Goal: Task Accomplishment & Management: Manage account settings

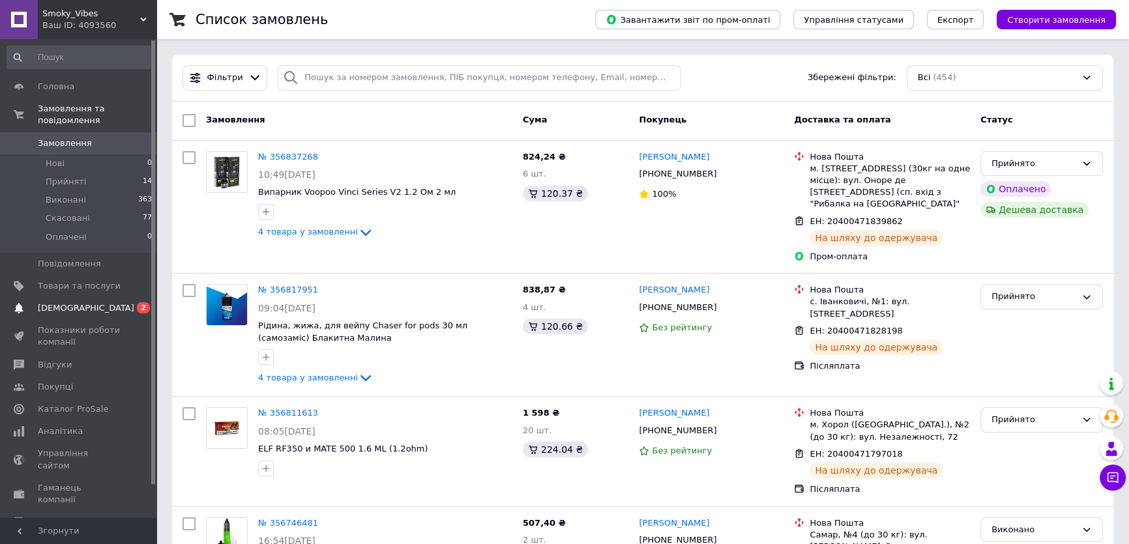
click at [95, 302] on span "[DEMOGRAPHIC_DATA]" at bounding box center [79, 308] width 83 height 12
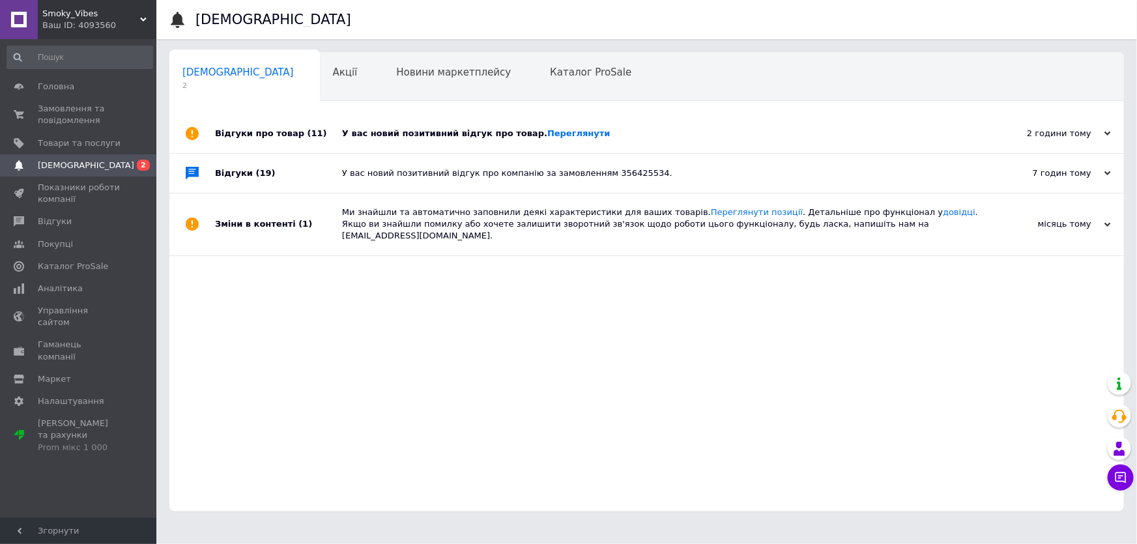
click at [418, 134] on div "У вас новий позитивний відгук про товар. [GEOGRAPHIC_DATA]" at bounding box center [661, 134] width 639 height 12
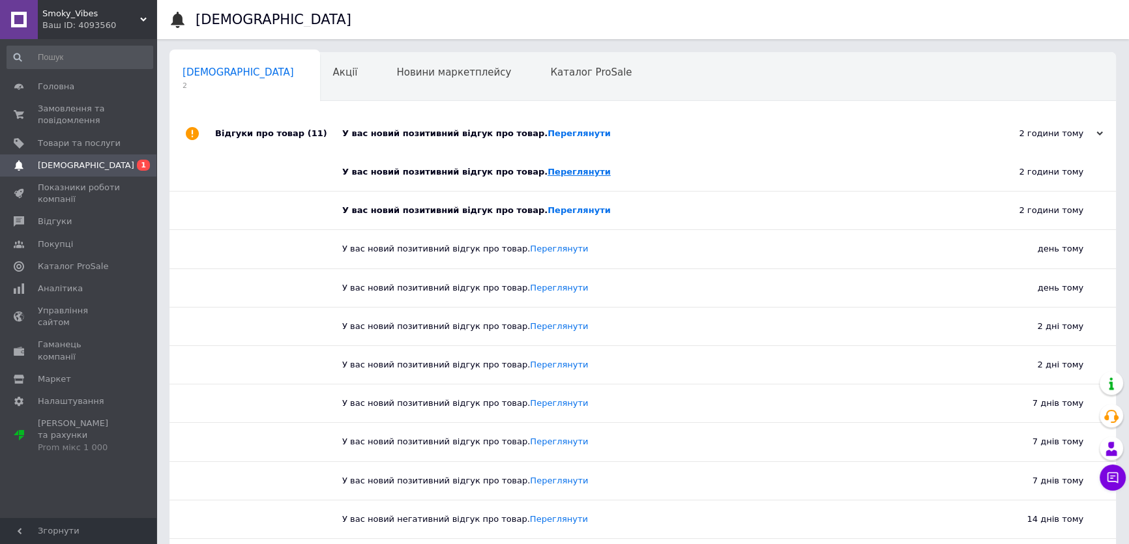
click at [547, 173] on link "Переглянути" at bounding box center [578, 172] width 63 height 10
click at [397, 72] on span "Новини маркетплейсу" at bounding box center [453, 72] width 115 height 12
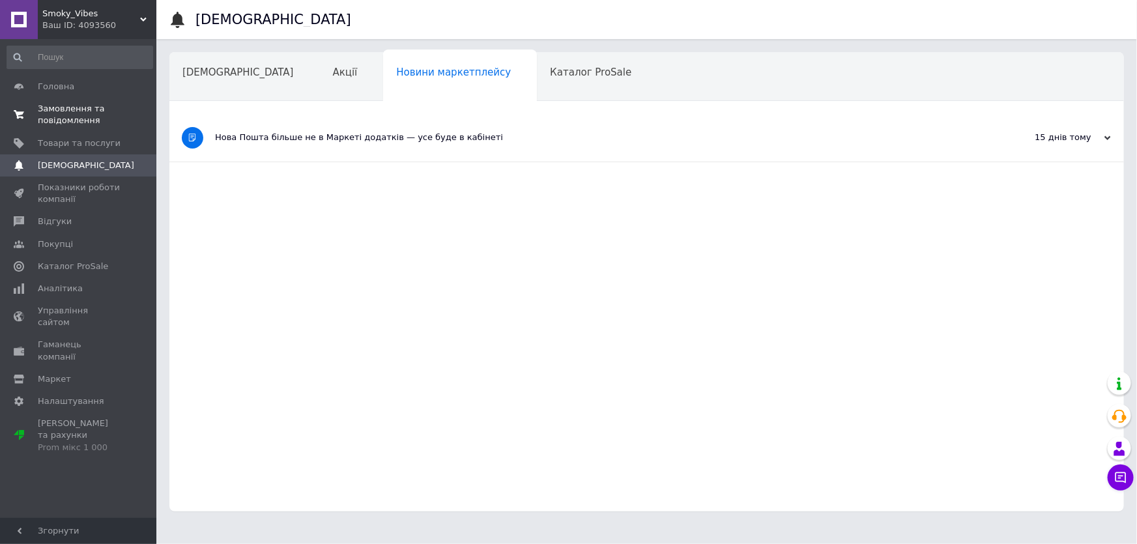
click at [88, 115] on span "Замовлення та повідомлення" at bounding box center [79, 114] width 83 height 23
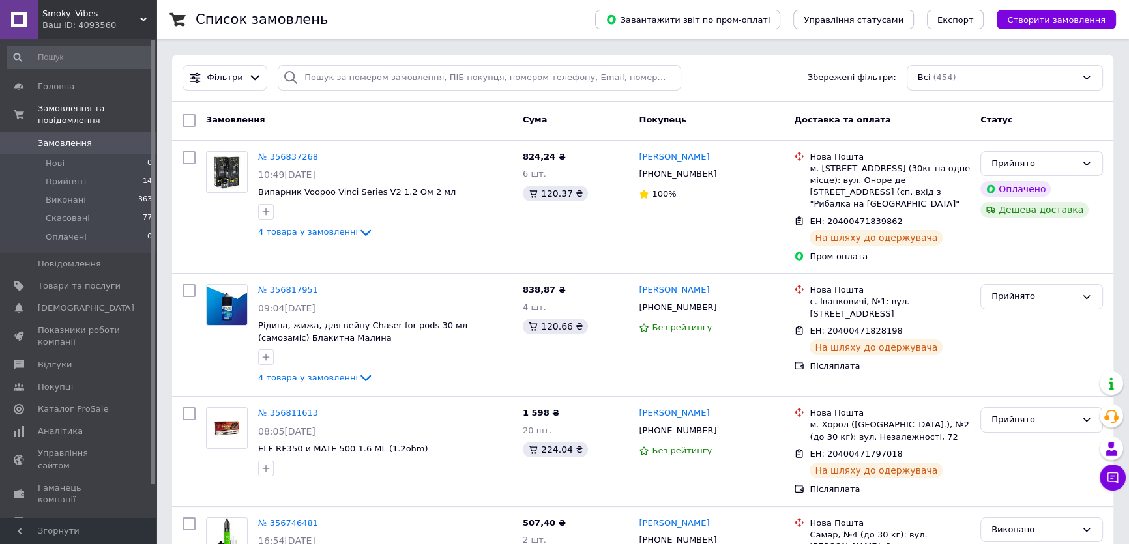
click at [85, 137] on span "Замовлення" at bounding box center [79, 143] width 83 height 12
